Goal: Information Seeking & Learning: Compare options

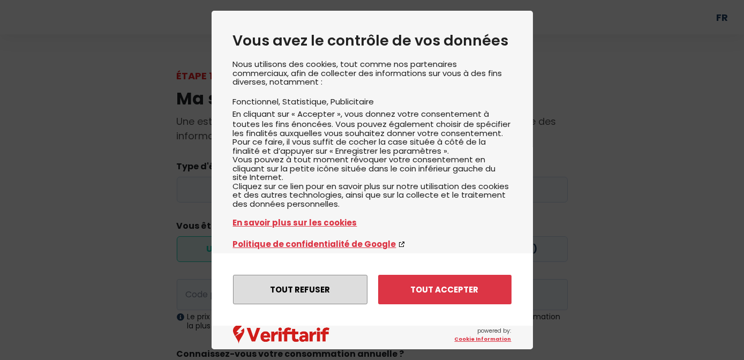
click at [336, 283] on button "Tout refuser" at bounding box center [300, 289] width 134 height 29
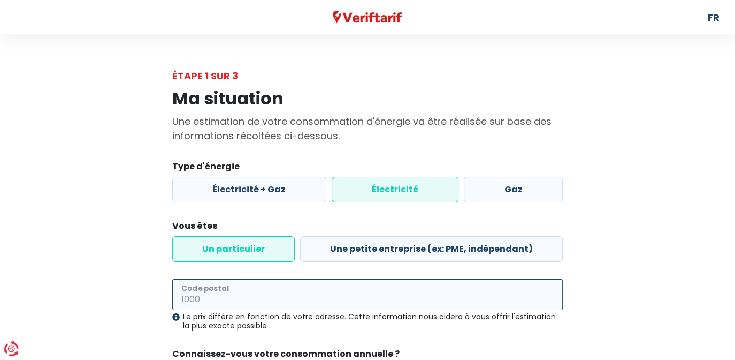
click at [514, 306] on input "Code postal" at bounding box center [367, 294] width 391 height 31
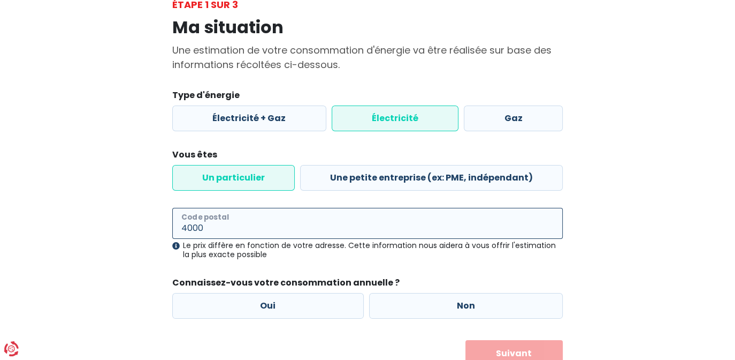
scroll to position [112, 0]
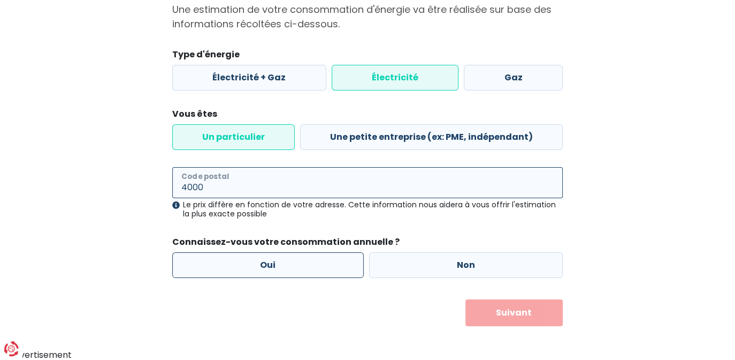
type input "4000"
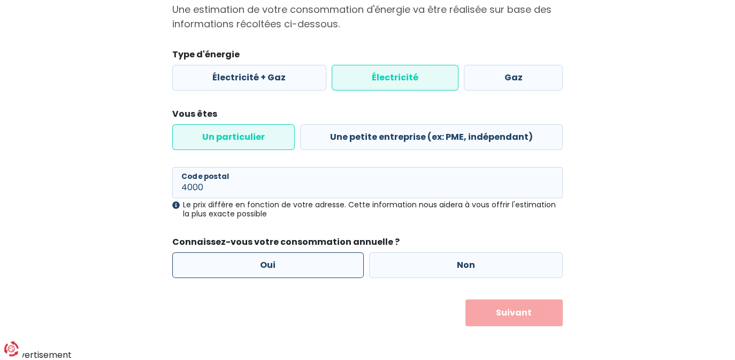
click at [286, 270] on label "Oui" at bounding box center [268, 265] width 192 height 26
click at [286, 270] on input "Oui" at bounding box center [268, 265] width 192 height 26
radio input "true"
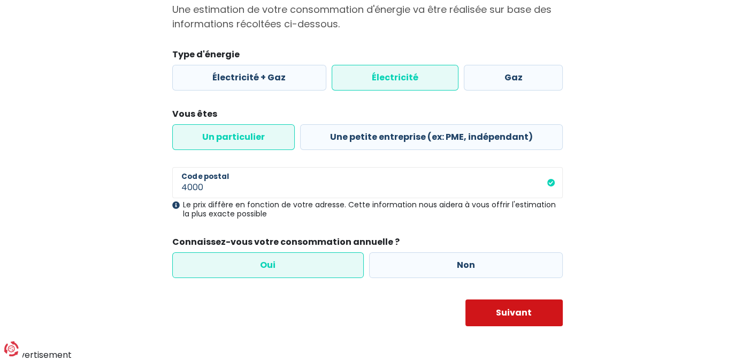
click at [519, 309] on button "Suivant" at bounding box center [515, 312] width 98 height 27
select select
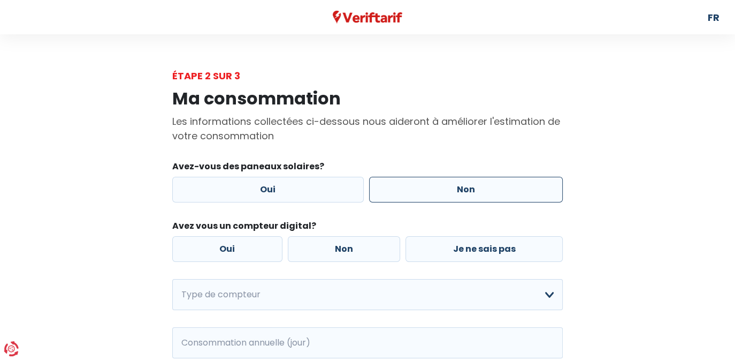
click at [456, 201] on label "Non" at bounding box center [466, 190] width 194 height 26
click at [456, 201] on input "Non" at bounding box center [466, 190] width 194 height 26
radio input "true"
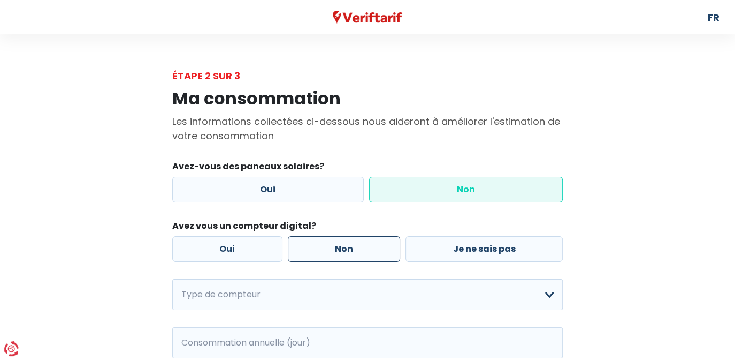
click at [359, 248] on label "Non" at bounding box center [344, 249] width 113 height 26
click at [359, 248] on input "Non" at bounding box center [344, 249] width 113 height 26
radio input "true"
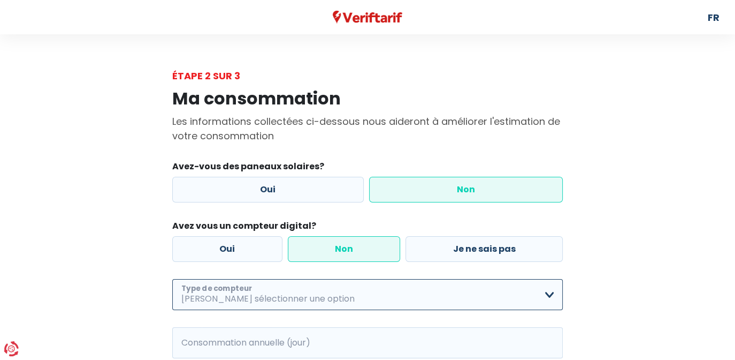
click at [410, 300] on select "Mono-horaire Bi-horaire Mono-horaire + exclusif nuit Bi-horaire + exclusif nuit…" at bounding box center [367, 294] width 391 height 31
select select "day_night_bi_hourly"
click at [172, 279] on select "Mono-horaire Bi-horaire Mono-horaire + exclusif nuit Bi-horaire + exclusif nuit…" at bounding box center [367, 294] width 391 height 31
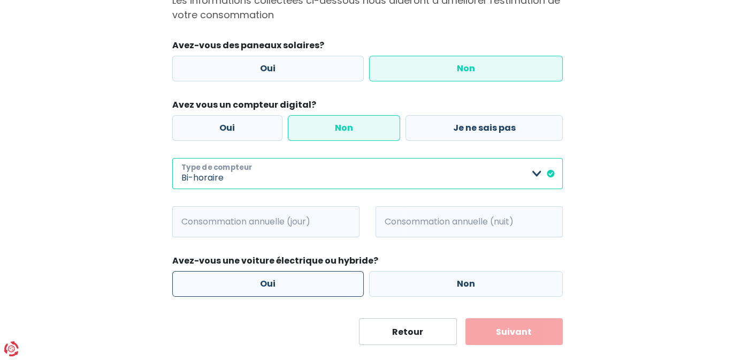
scroll to position [135, 0]
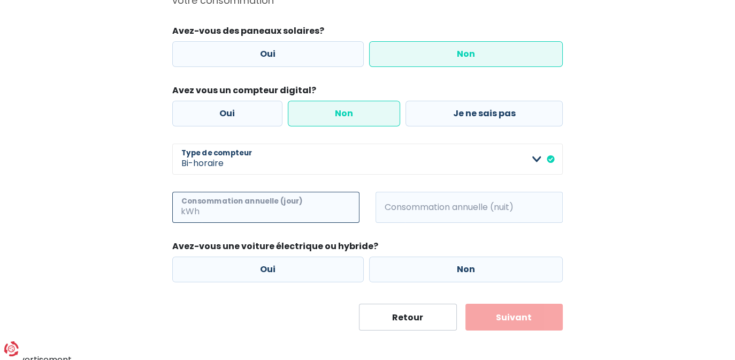
click at [283, 204] on input "Consommation annuelle (jour)" at bounding box center [281, 207] width 158 height 31
type input "3228"
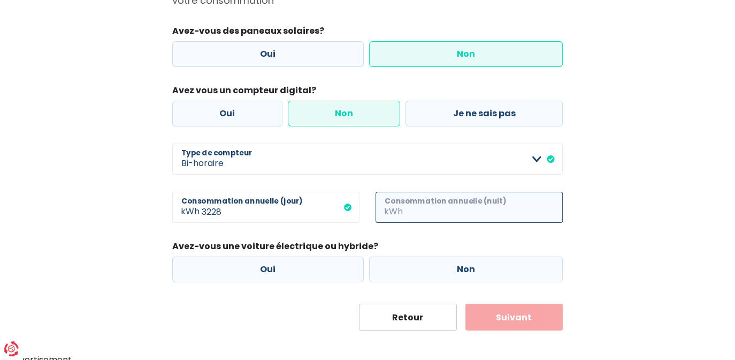
click at [435, 216] on input "Consommation annuelle (nuit)" at bounding box center [484, 207] width 158 height 31
type input "802"
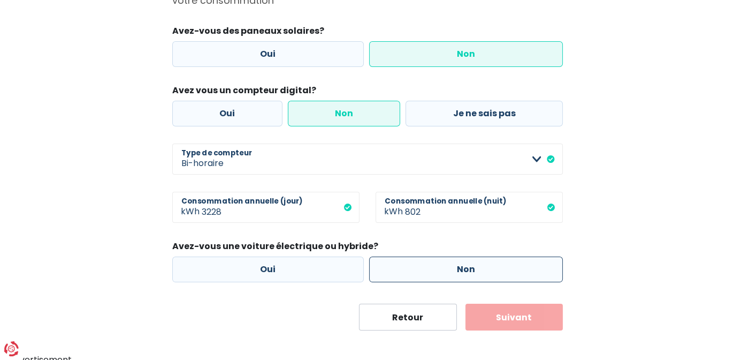
click at [418, 272] on label "Non" at bounding box center [466, 269] width 194 height 26
click at [418, 272] on input "Non" at bounding box center [466, 269] width 194 height 26
radio input "true"
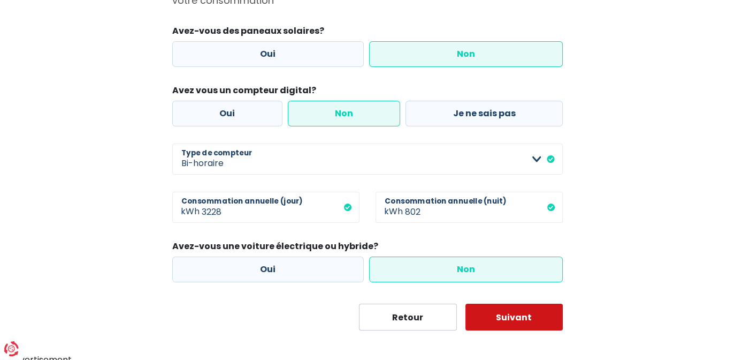
click at [526, 323] on button "Suivant" at bounding box center [515, 317] width 98 height 27
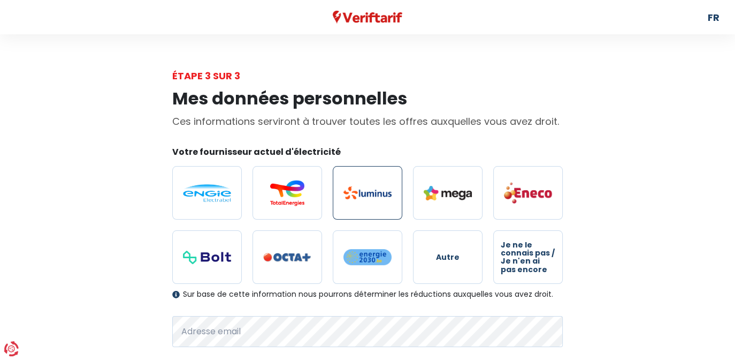
click at [380, 199] on label at bounding box center [368, 193] width 70 height 54
click at [380, 199] on input "radio" at bounding box center [368, 193] width 70 height 54
radio input "true"
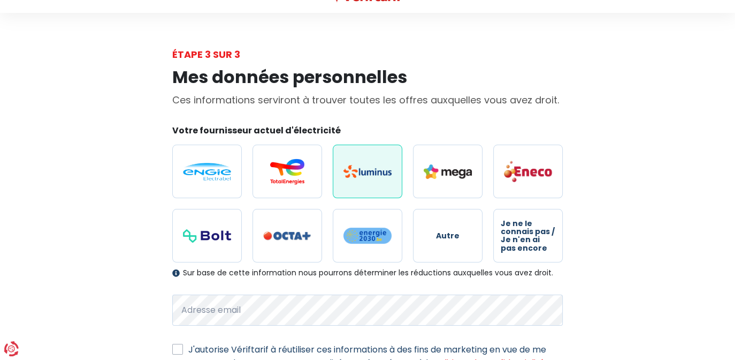
scroll to position [112, 0]
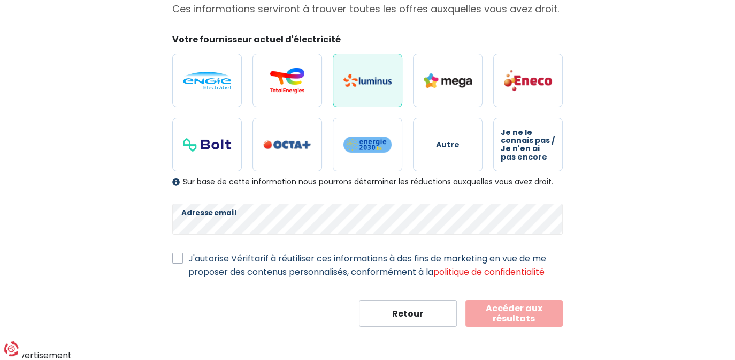
click at [188, 257] on label "J'autorise Vériftarif à réutiliser ces informations à des fins de marketing en …" at bounding box center [375, 265] width 375 height 27
click at [178, 257] on input "J'autorise Vériftarif à réutiliser ces informations à des fins de marketing en …" at bounding box center [177, 257] width 11 height 11
checkbox input "true"
click at [519, 317] on button "Accéder aux résultats" at bounding box center [515, 313] width 98 height 27
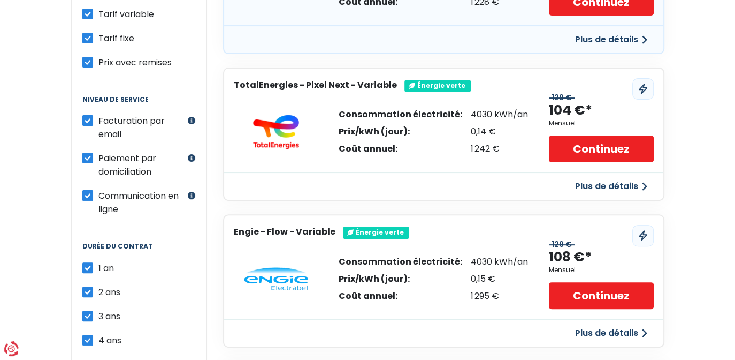
scroll to position [356, 0]
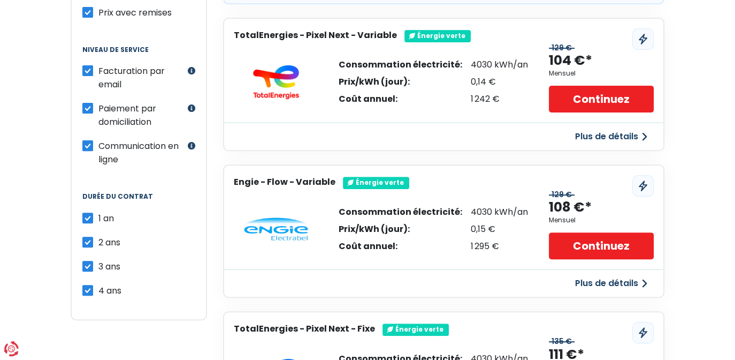
click at [98, 284] on label "4 ans" at bounding box center [109, 290] width 23 height 13
click at [91, 284] on input "4 ans" at bounding box center [87, 289] width 11 height 11
checkbox input "false"
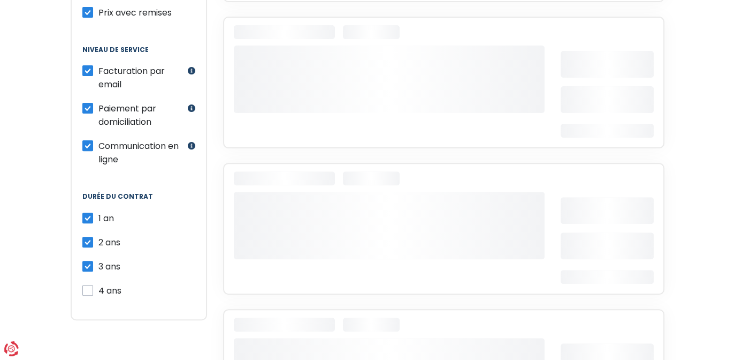
click at [98, 260] on label "3 ans" at bounding box center [109, 266] width 22 height 13
click at [88, 260] on input "3 ans" at bounding box center [87, 265] width 11 height 11
checkbox input "false"
click at [98, 236] on label "2 ans" at bounding box center [109, 242] width 22 height 13
click at [87, 236] on input "2 ans" at bounding box center [87, 241] width 11 height 11
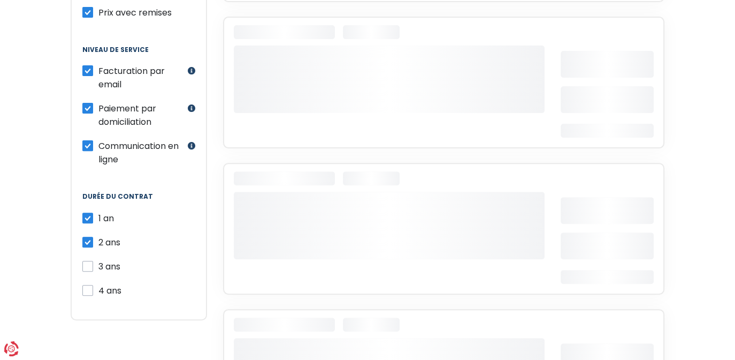
checkbox input "false"
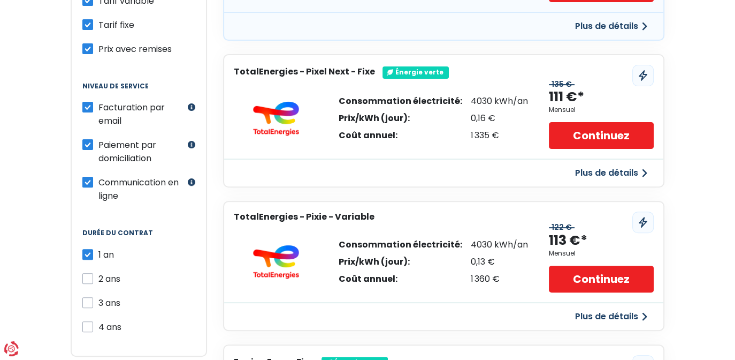
scroll to position [259, 0]
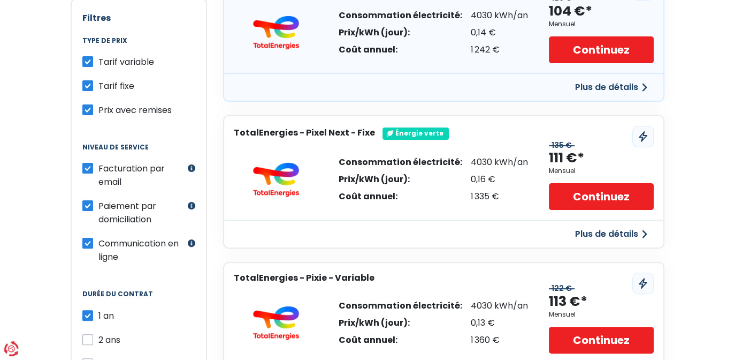
click at [98, 110] on label "Prix avec remises" at bounding box center [134, 109] width 73 height 13
click at [88, 110] on input "Prix avec remises" at bounding box center [87, 108] width 11 height 11
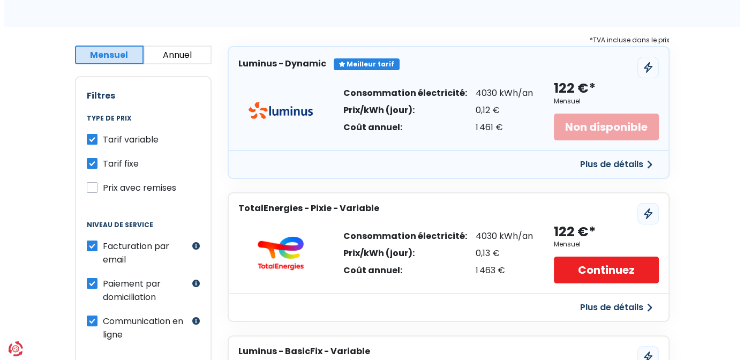
scroll to position [195, 0]
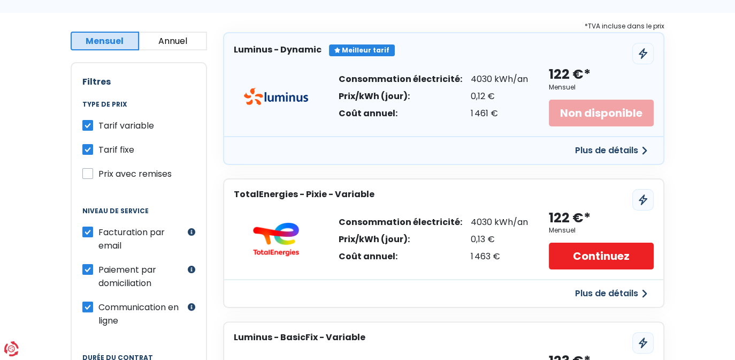
click at [98, 171] on label "Prix avec remises" at bounding box center [134, 173] width 73 height 13
click at [89, 171] on input "Prix avec remises" at bounding box center [87, 172] width 11 height 11
checkbox input "true"
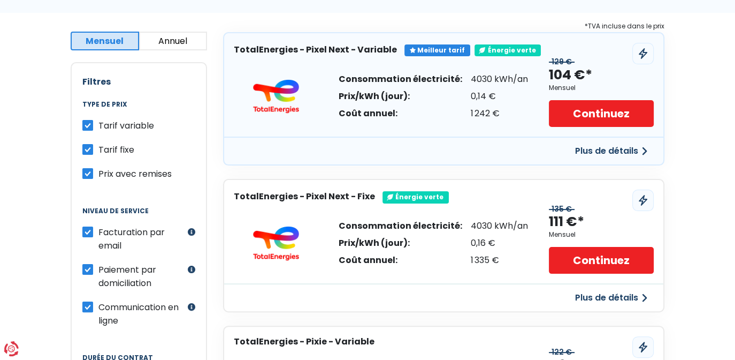
click at [625, 150] on button "Plus de détails" at bounding box center [611, 150] width 85 height 19
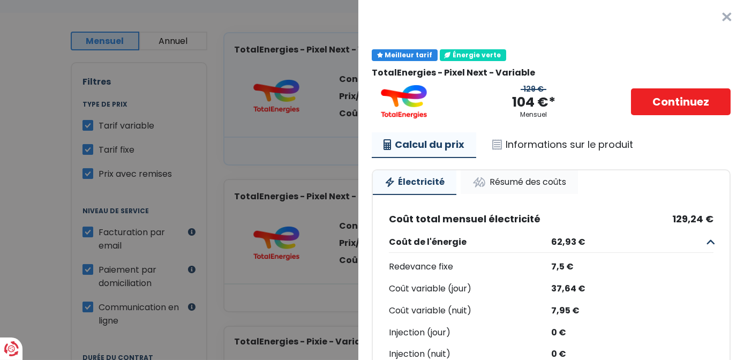
click at [528, 186] on link "Résumé des coûts" at bounding box center [518, 182] width 117 height 24
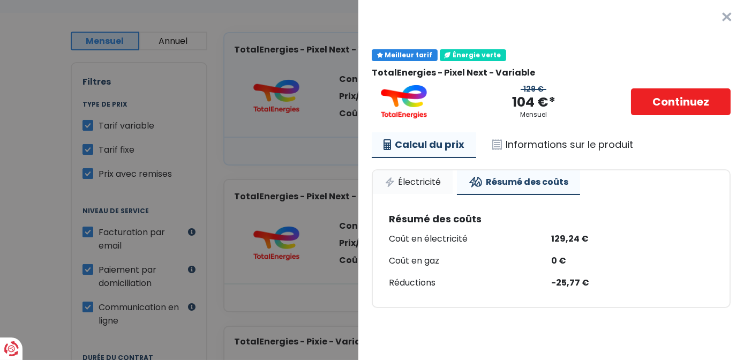
click at [415, 180] on link "Électricité" at bounding box center [413, 182] width 80 height 24
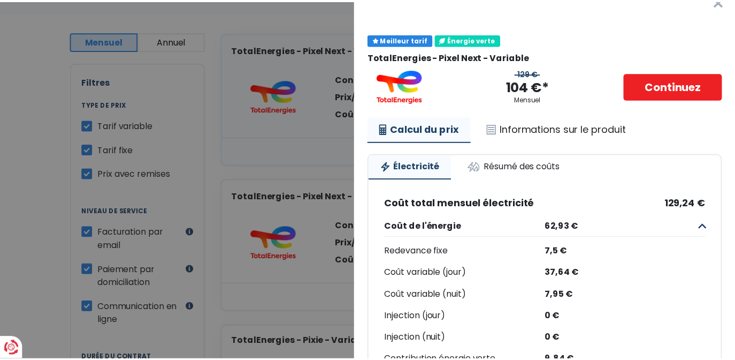
scroll to position [0, 0]
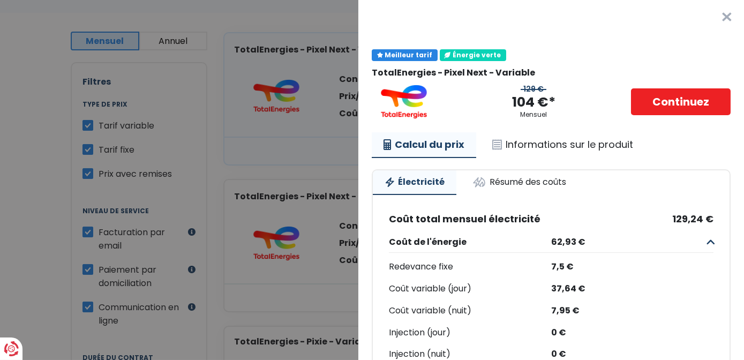
click at [316, 21] on Variable "Plus de détails - TotalEnergies × Meilleur tarif Énergie verte TotalEnergies - …" at bounding box center [372, 180] width 744 height 360
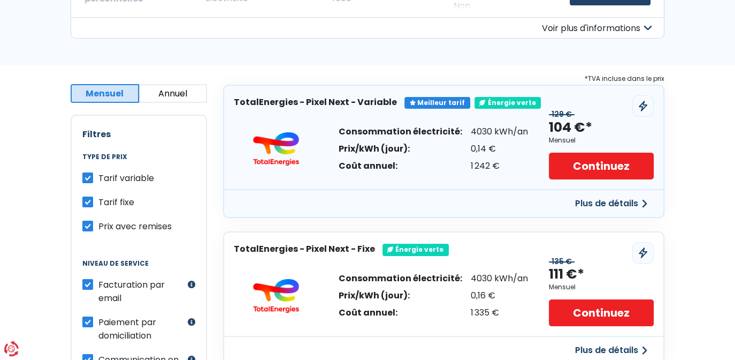
scroll to position [172, 0]
